Goal: Ask a question

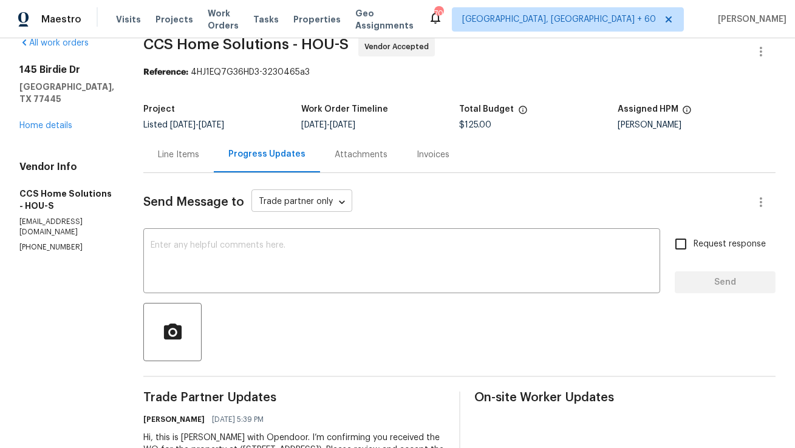
scroll to position [36, 0]
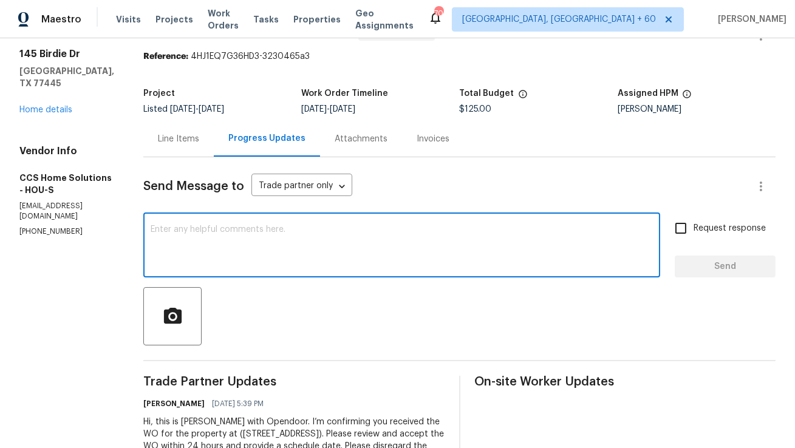
click at [218, 251] on textarea at bounding box center [402, 246] width 502 height 43
type textarea "Hi Team, Can you provide me a schedule date for this job."
click at [678, 231] on input "Request response" at bounding box center [681, 229] width 26 height 26
checkbox input "true"
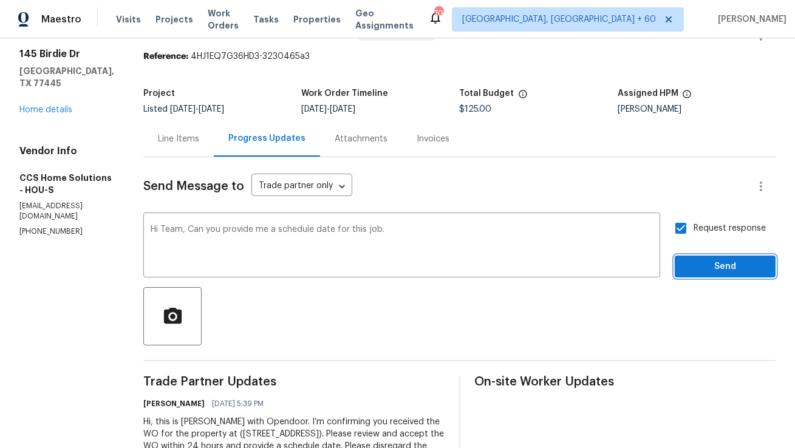
click at [711, 273] on span "Send" at bounding box center [724, 266] width 81 height 15
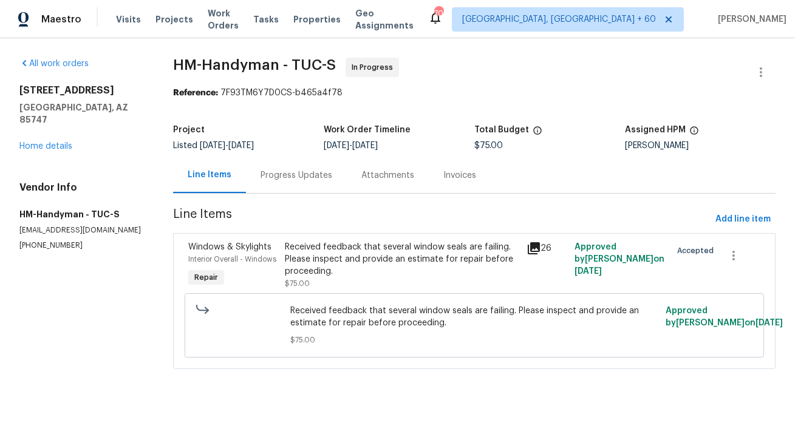
click at [295, 187] on div "Progress Updates" at bounding box center [296, 175] width 101 height 36
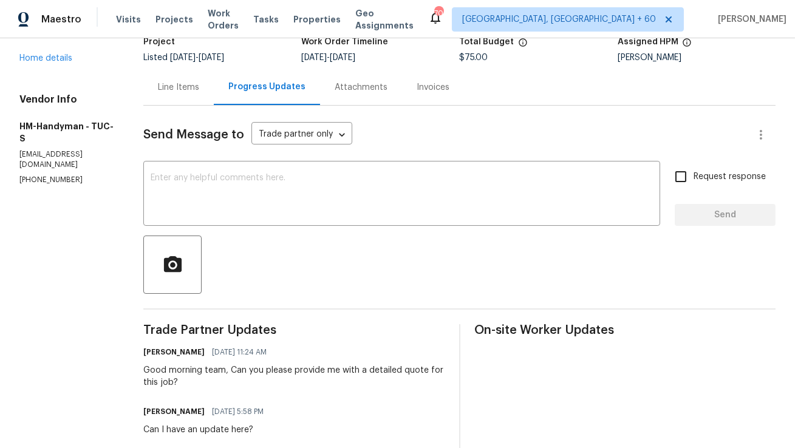
scroll to position [239, 0]
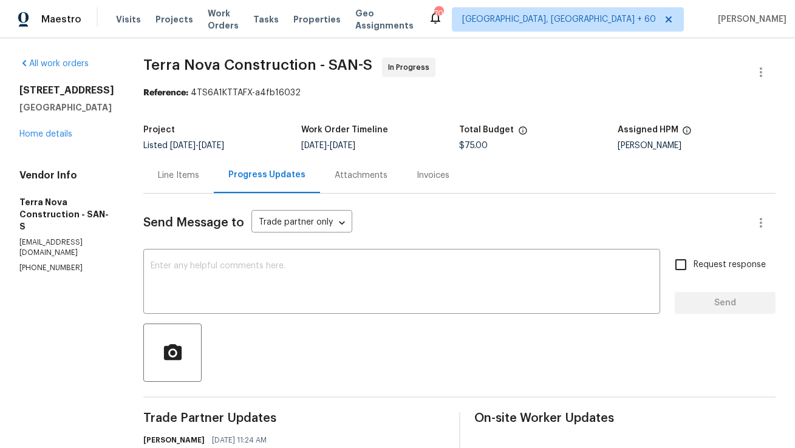
click at [39, 263] on p "[PHONE_NUMBER]" at bounding box center [66, 268] width 95 height 10
copy p "[PHONE_NUMBER]"
click at [326, 265] on textarea at bounding box center [402, 283] width 502 height 43
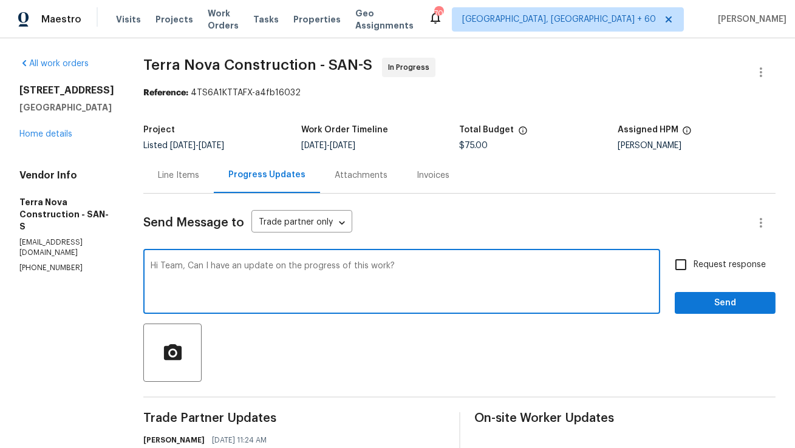
type textarea "Hi Team, Can I have an update on the progress of this work?"
click at [693, 271] on input "Request response" at bounding box center [681, 265] width 26 height 26
checkbox input "true"
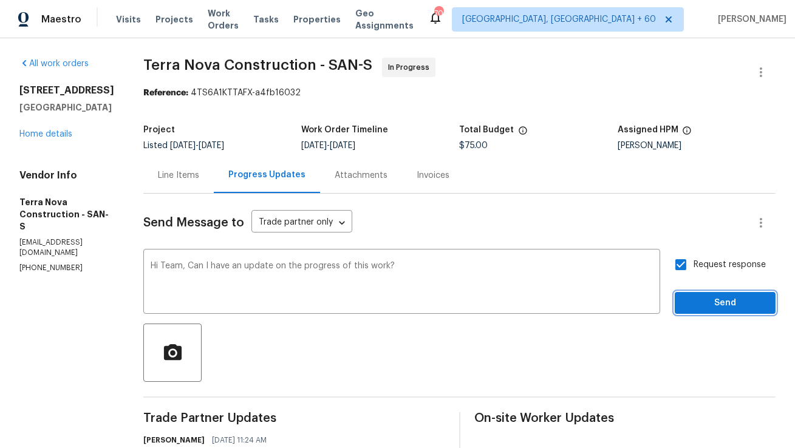
click at [698, 307] on span "Send" at bounding box center [724, 303] width 81 height 15
